Goal: Task Accomplishment & Management: Use online tool/utility

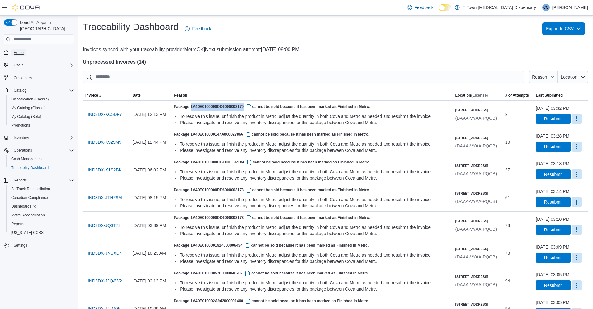
click at [20, 50] on span "Home" at bounding box center [19, 52] width 10 height 5
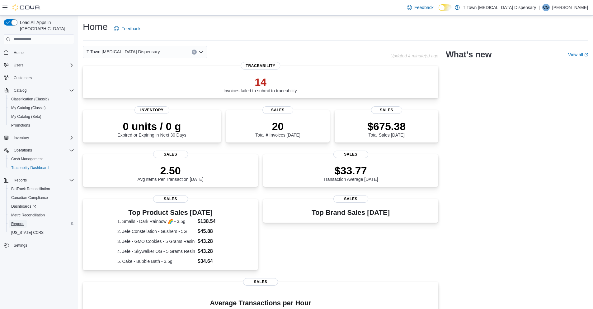
click at [15, 221] on span "Reports" at bounding box center [17, 223] width 13 height 5
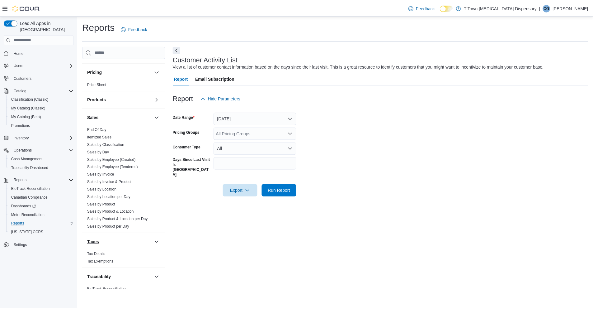
scroll to position [362, 0]
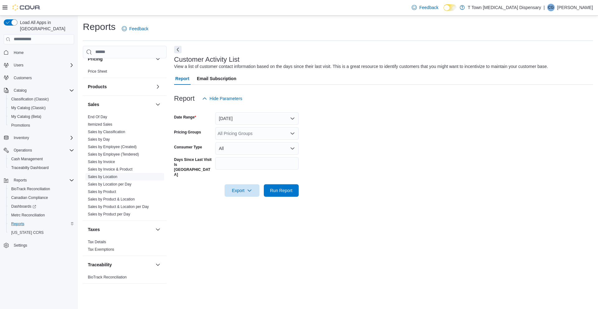
click at [104, 177] on link "Sales by Location" at bounding box center [103, 176] width 30 height 4
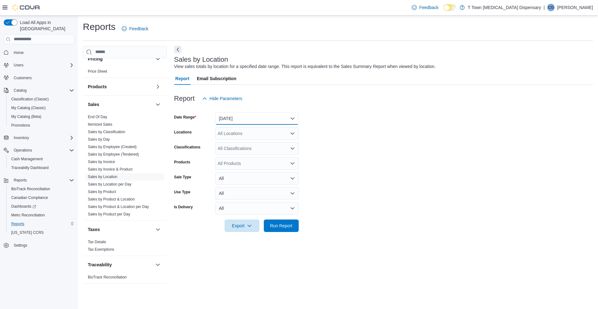
click at [275, 116] on button "[DATE]" at bounding box center [256, 118] width 83 height 12
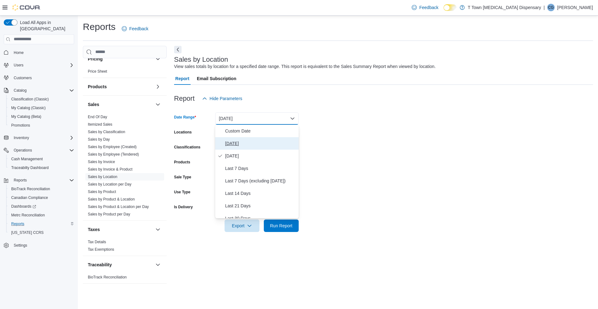
click at [267, 142] on span "[DATE]" at bounding box center [260, 143] width 71 height 7
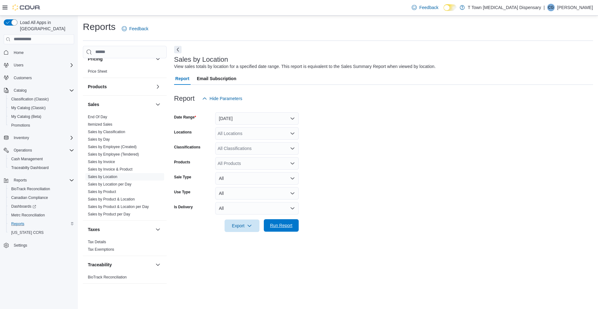
click at [291, 226] on span "Run Report" at bounding box center [281, 225] width 22 height 6
